Goal: Browse casually: Explore the website without a specific task or goal

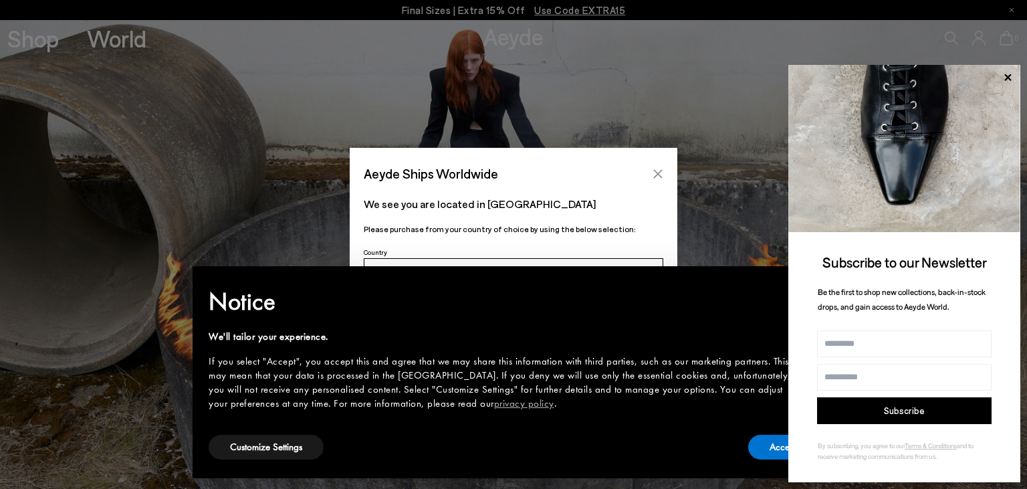
click at [654, 170] on icon "Close" at bounding box center [658, 173] width 9 height 9
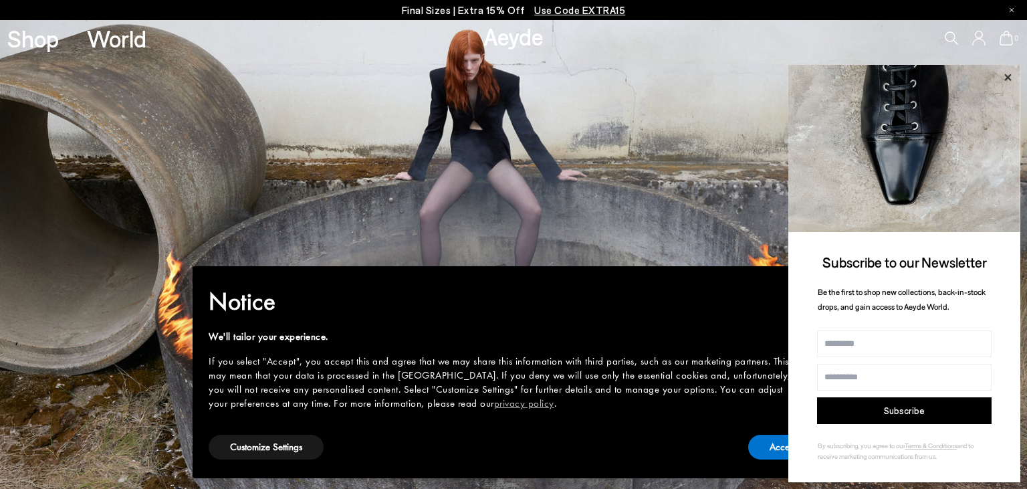
click at [1008, 78] on icon at bounding box center [1007, 77] width 7 height 7
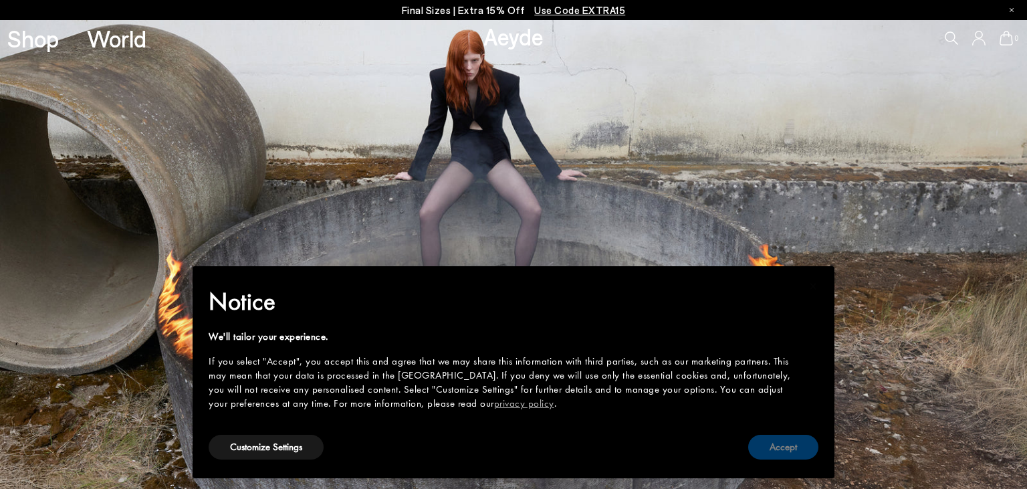
click at [784, 445] on button "Accept" at bounding box center [783, 447] width 70 height 25
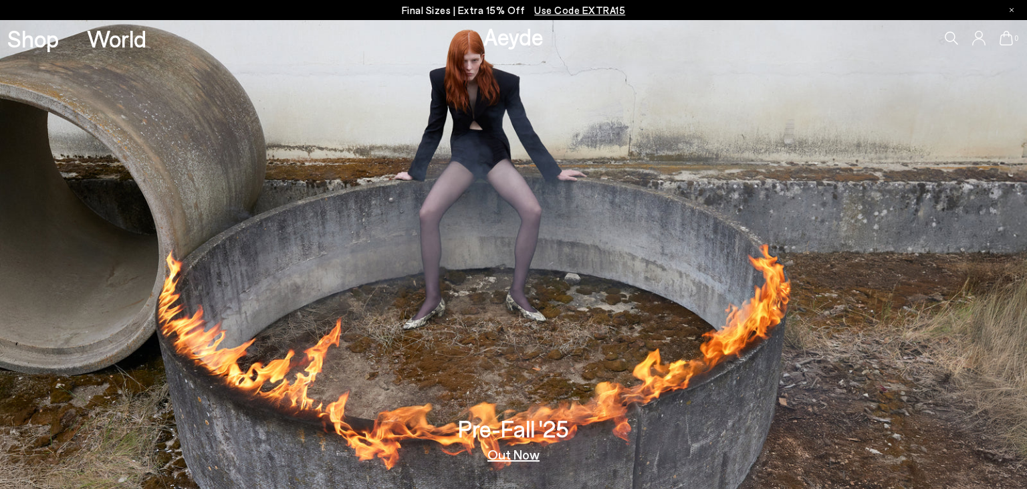
click at [524, 454] on link "Out Now" at bounding box center [513, 453] width 52 height 13
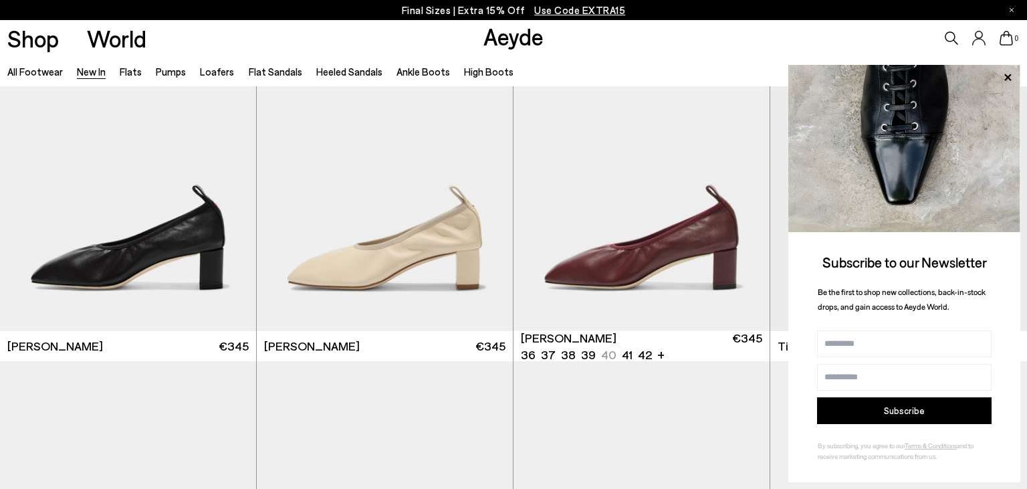
scroll to position [2894, 0]
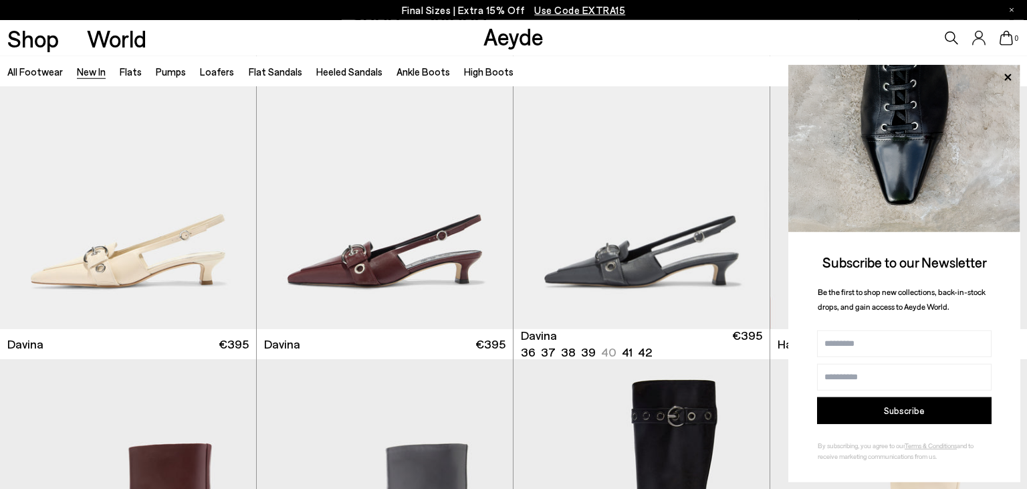
scroll to position [4306, 0]
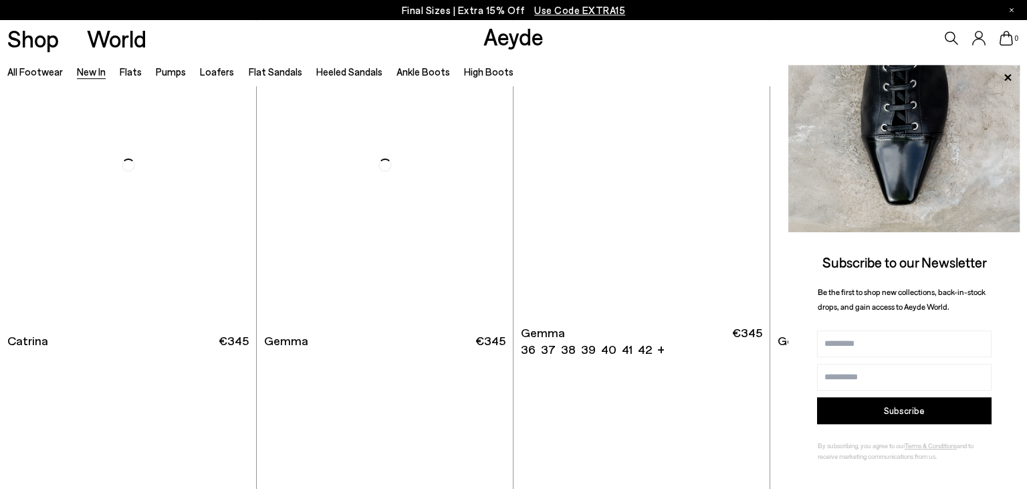
scroll to position [7130, 0]
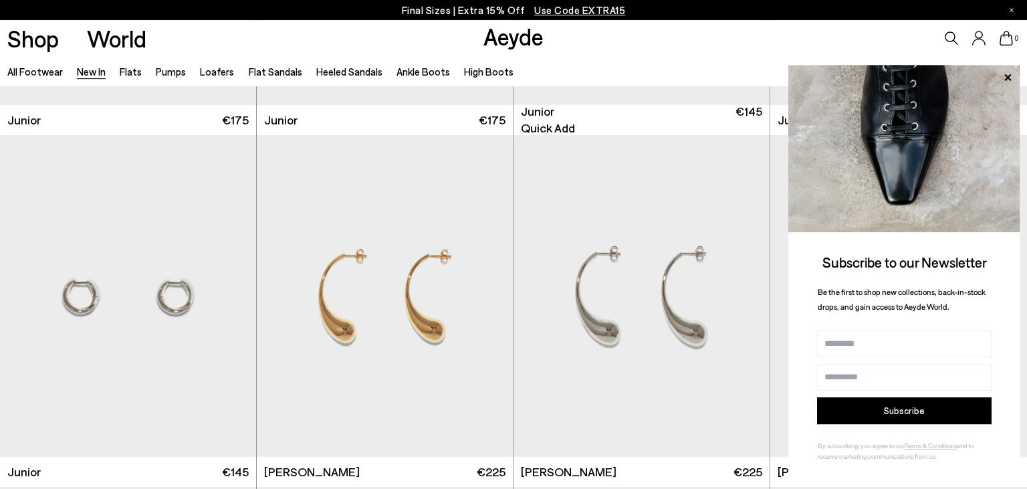
scroll to position [9106, 0]
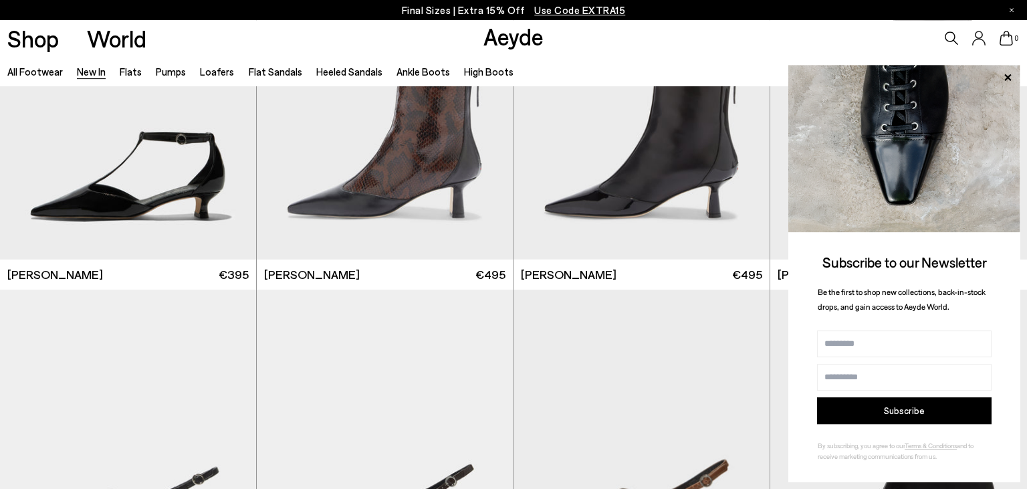
scroll to position [2965, 0]
